Goal: Transaction & Acquisition: Book appointment/travel/reservation

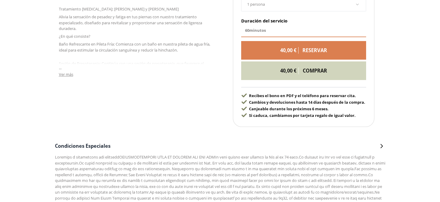
scroll to position [344, 0]
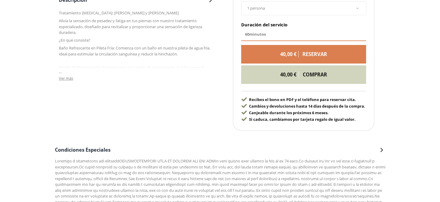
click at [268, 33] on div "60 minutos" at bounding box center [303, 34] width 125 height 13
click at [269, 58] on div "40,00 € reservar" at bounding box center [303, 54] width 125 height 19
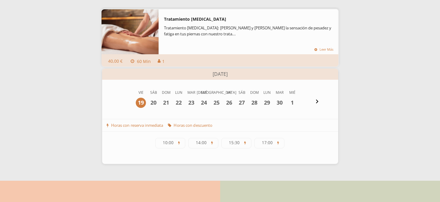
scroll to position [92, 0]
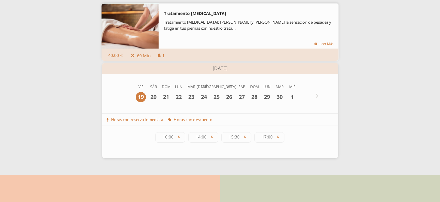
click at [319, 94] on div at bounding box center [316, 96] width 7 height 7
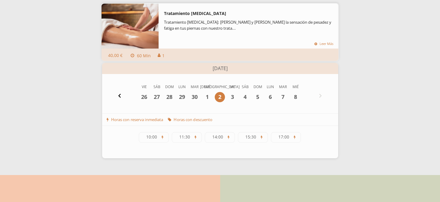
click at [319, 95] on span at bounding box center [320, 96] width 5 height 5
drag, startPoint x: 176, startPoint y: 119, endPoint x: 226, endPoint y: 118, distance: 49.8
click at [226, 118] on div "Horas con reserva inmediata Reserva ahora sin la necesidad de esperar por la co…" at bounding box center [220, 120] width 236 height 13
drag, startPoint x: 110, startPoint y: 120, endPoint x: 169, endPoint y: 120, distance: 58.5
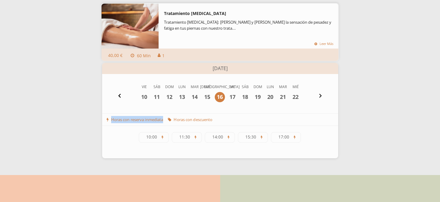
click at [169, 120] on div "Horas con reserva inmediata Reserva ahora sin la necesidad de esperar por la co…" at bounding box center [220, 120] width 236 height 13
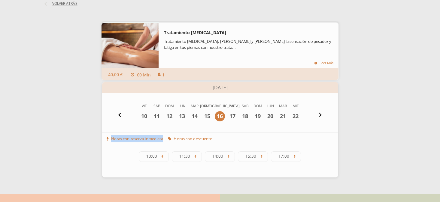
scroll to position [62, 0]
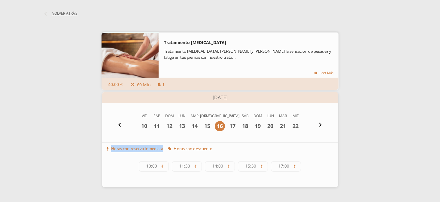
click at [70, 13] on span "Volver atrás" at bounding box center [64, 13] width 25 height 5
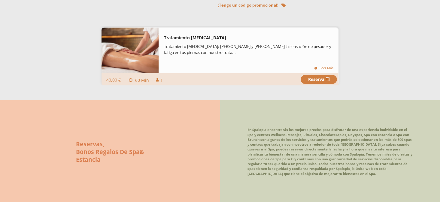
scroll to position [0, 0]
